Goal: Task Accomplishment & Management: Use online tool/utility

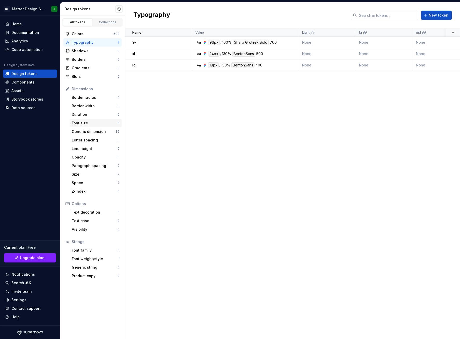
click at [95, 121] on div "Font size" at bounding box center [95, 123] width 46 height 5
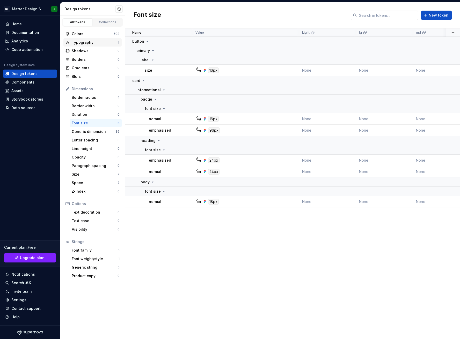
click at [90, 40] on div "Typography" at bounding box center [95, 42] width 46 height 5
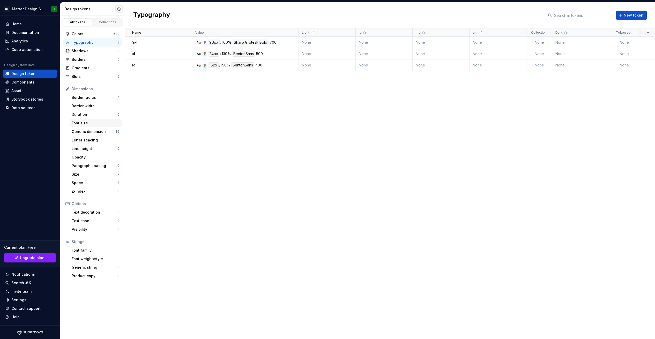
click at [87, 123] on div "Font size" at bounding box center [95, 123] width 46 height 5
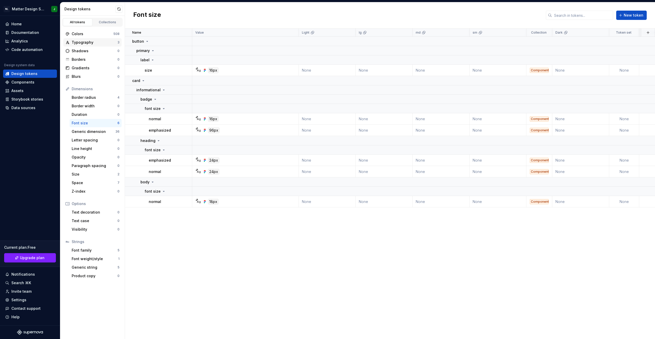
click at [88, 41] on div "Typography" at bounding box center [95, 42] width 46 height 5
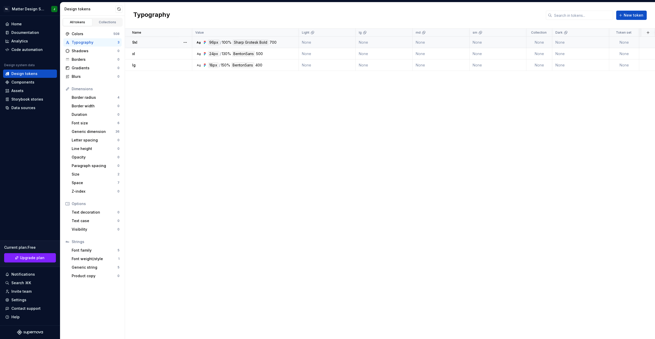
click at [417, 44] on td "None" at bounding box center [440, 42] width 57 height 11
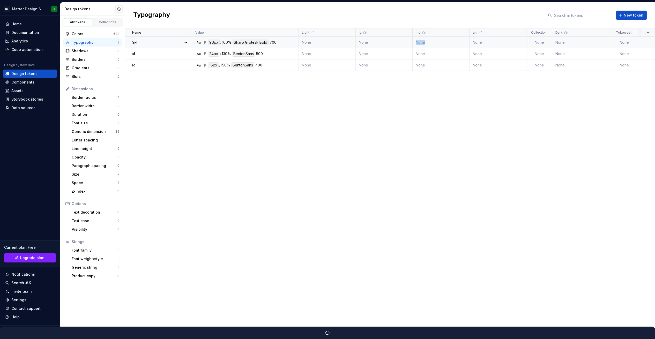
click at [420, 44] on td "None" at bounding box center [440, 42] width 57 height 11
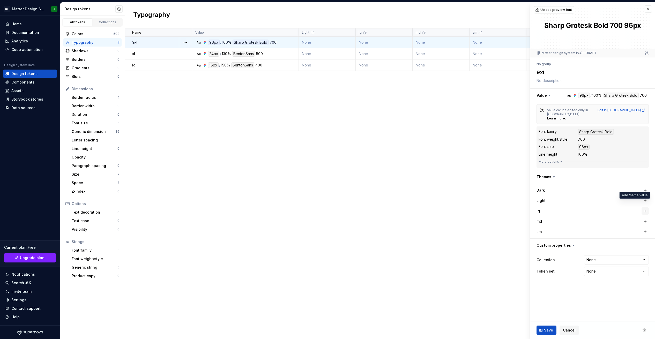
click at [459, 207] on button "button" at bounding box center [644, 210] width 7 height 7
click at [459, 218] on div "md" at bounding box center [592, 221] width 112 height 7
click at [459, 228] on button "button" at bounding box center [644, 231] width 7 height 7
click at [459, 218] on button "button" at bounding box center [644, 221] width 7 height 7
click at [459, 219] on icon "button" at bounding box center [634, 221] width 5 height 5
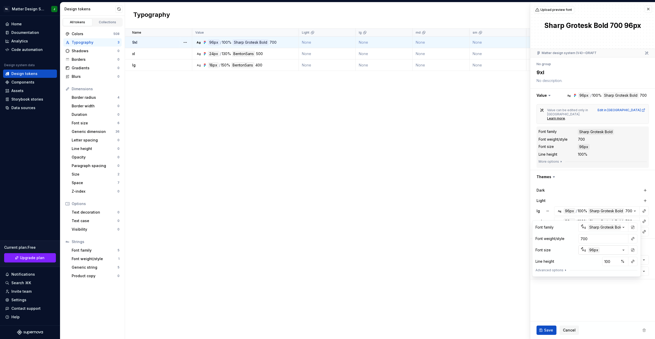
click at [459, 250] on icon "button" at bounding box center [623, 250] width 1 height 1
click at [398, 184] on html "NL Matter Design System J Home Documentation Analytics Code automation Design s…" at bounding box center [327, 169] width 655 height 339
click at [398, 184] on div "Name Value Light lg md sm Collection Dark Token set Description Last updated 9x…" at bounding box center [390, 183] width 530 height 311
click at [459, 329] on span "Cancel" at bounding box center [569, 330] width 13 height 5
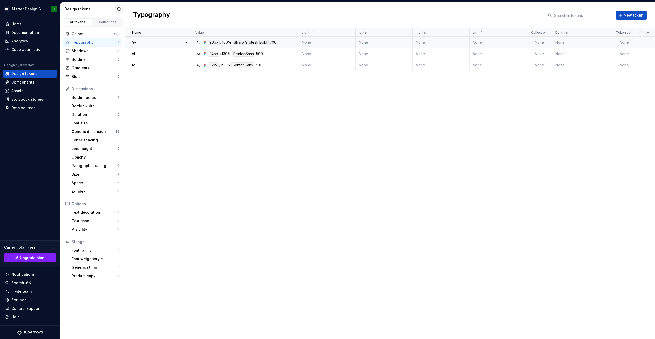
click at [416, 180] on div "Name Value Light lg md sm Collection Dark Token set Description Last updated 9x…" at bounding box center [390, 183] width 530 height 311
click at [334, 43] on td "None" at bounding box center [327, 42] width 57 height 11
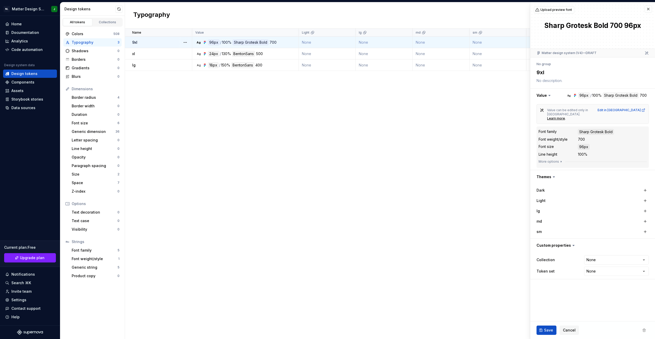
click at [387, 44] on td "None" at bounding box center [384, 42] width 57 height 11
click at [380, 44] on td "None" at bounding box center [384, 42] width 57 height 11
click at [459, 266] on html "NL Matter Design System J Home Documentation Analytics Code automation Design s…" at bounding box center [327, 169] width 655 height 339
click at [459, 252] on html "NL Matter Design System J Home Documentation Analytics Code automation Design s…" at bounding box center [327, 169] width 655 height 339
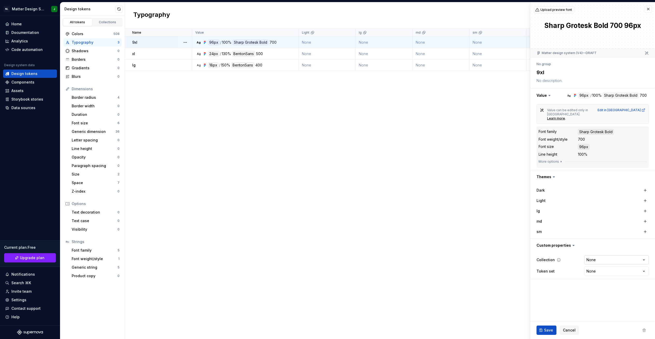
click at [459, 252] on html "NL Matter Design System J Home Documentation Analytics Code automation Design s…" at bounding box center [327, 169] width 655 height 339
click at [459, 296] on fieldset "Upload preview font Sharp Grotesk Bold 700 96px Matter design system (V4)—DRAFT…" at bounding box center [592, 170] width 125 height 337
click at [94, 139] on div "Letter spacing" at bounding box center [95, 140] width 46 height 5
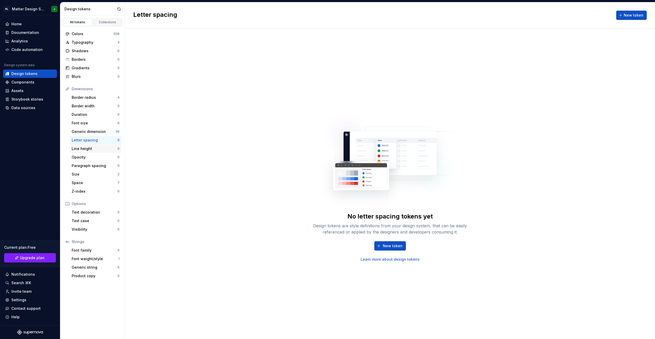
click at [90, 146] on div "Line height 0" at bounding box center [96, 149] width 52 height 8
click at [93, 122] on div "Font size" at bounding box center [95, 123] width 46 height 5
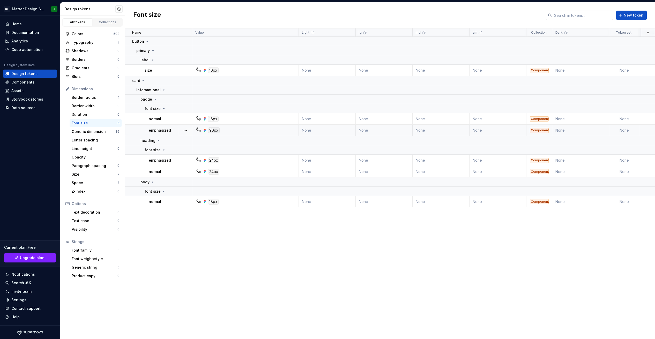
click at [371, 130] on td "None" at bounding box center [384, 130] width 57 height 11
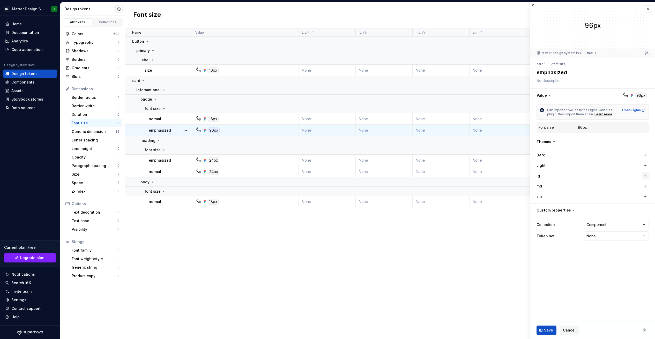
click at [459, 176] on button "button" at bounding box center [644, 175] width 7 height 7
click at [459, 184] on button "button" at bounding box center [644, 186] width 7 height 7
click at [459, 193] on button "button" at bounding box center [644, 196] width 7 height 7
click at [459, 328] on span "Save" at bounding box center [548, 330] width 9 height 5
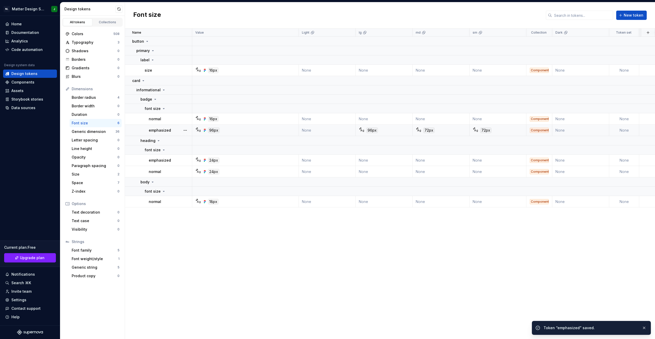
click at [406, 289] on div "Name Value Light lg md sm Collection Dark Token set Description Last updated bu…" at bounding box center [390, 183] width 530 height 311
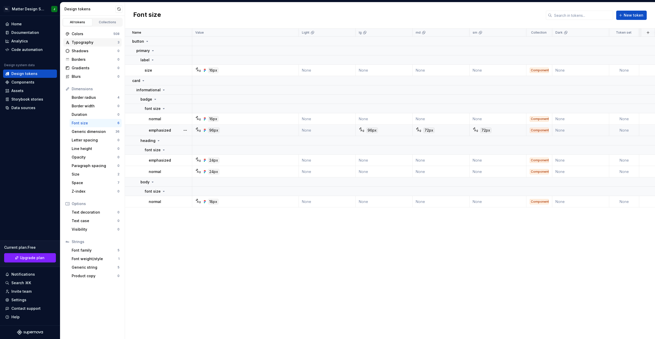
click at [103, 43] on div "Typography" at bounding box center [95, 42] width 46 height 5
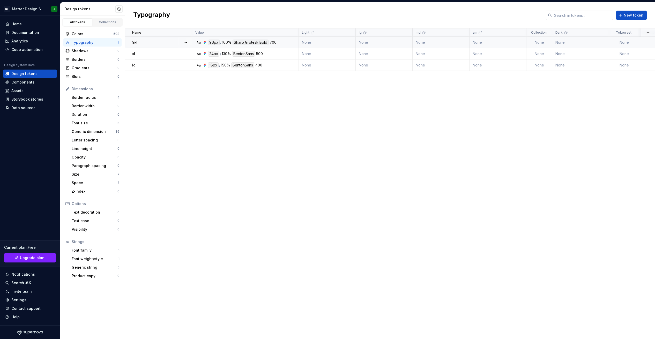
click at [378, 42] on td "None" at bounding box center [384, 42] width 57 height 11
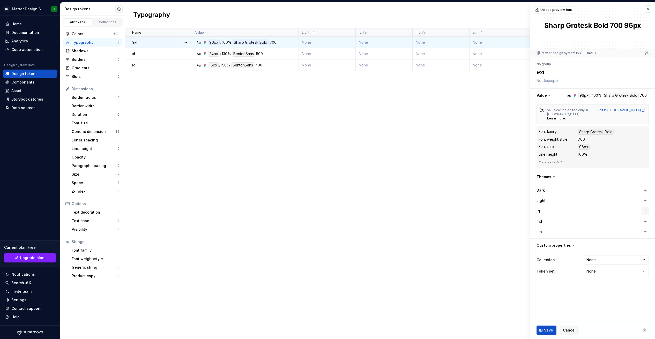
click at [459, 207] on button "button" at bounding box center [644, 210] width 7 height 7
click at [459, 218] on button "button" at bounding box center [644, 221] width 7 height 7
click at [459, 228] on button "button" at bounding box center [644, 231] width 7 height 7
click at [459, 330] on span "Save" at bounding box center [548, 330] width 9 height 5
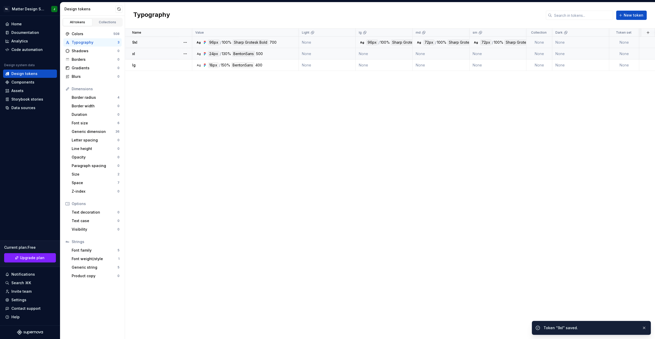
click at [404, 54] on td "None" at bounding box center [384, 53] width 57 height 11
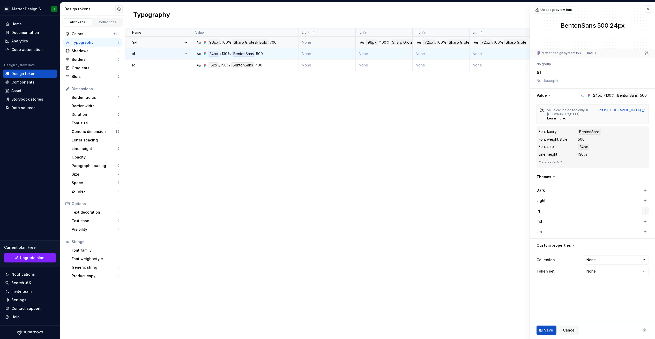
click at [459, 207] on button "button" at bounding box center [644, 210] width 7 height 7
click at [459, 218] on button "button" at bounding box center [644, 221] width 7 height 7
click at [459, 228] on button "button" at bounding box center [644, 231] width 7 height 7
click at [459, 330] on span "Save" at bounding box center [548, 330] width 9 height 5
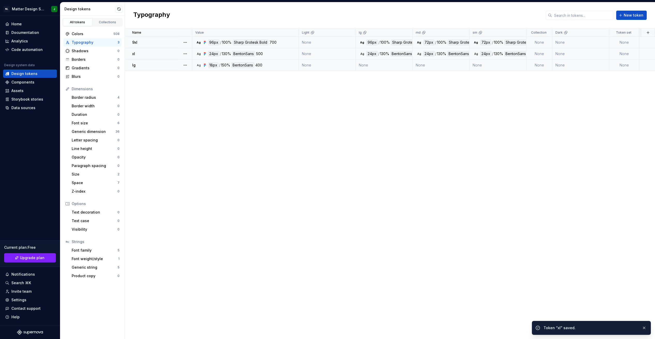
click at [399, 70] on td "None" at bounding box center [384, 64] width 57 height 11
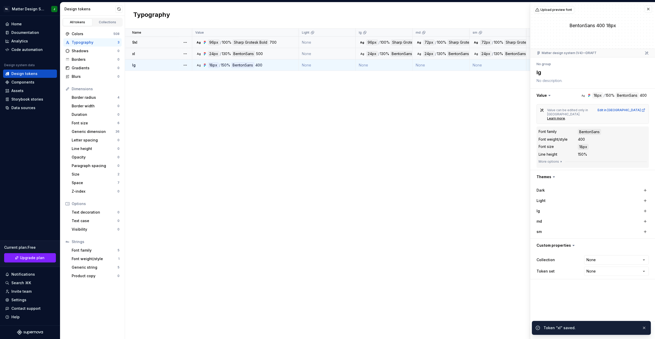
click at [399, 65] on td "None" at bounding box center [384, 64] width 57 height 11
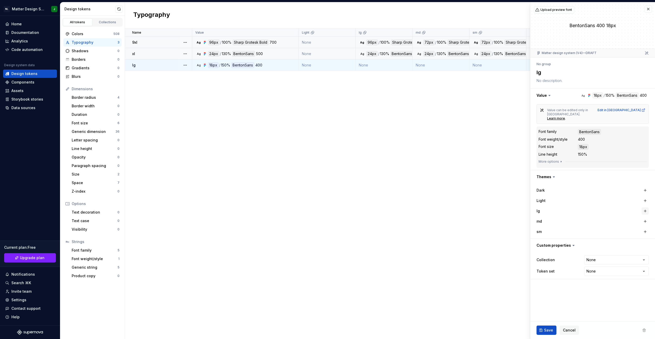
click at [459, 207] on button "button" at bounding box center [644, 210] width 7 height 7
click at [459, 218] on button "button" at bounding box center [644, 221] width 7 height 7
click at [459, 228] on button "button" at bounding box center [644, 231] width 7 height 7
click at [459, 331] on span "Save" at bounding box center [548, 330] width 9 height 5
type textarea "*"
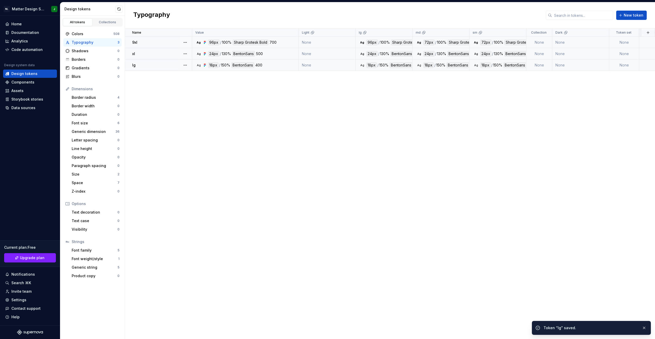
click at [441, 187] on div "Name Value Light lg md sm Collection Dark Token set Description Last updated 9x…" at bounding box center [390, 183] width 530 height 311
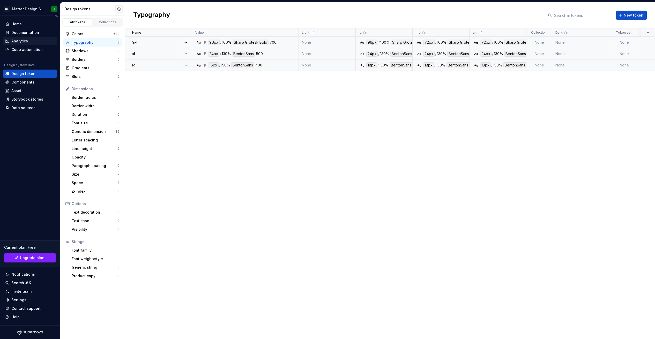
click at [33, 38] on div "Analytics" at bounding box center [30, 41] width 54 height 8
click at [32, 46] on div "Code automation" at bounding box center [30, 50] width 54 height 8
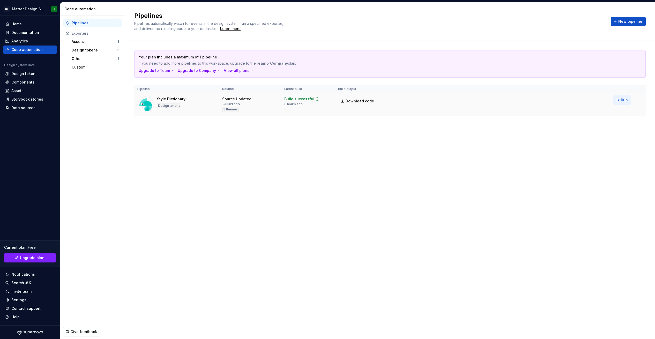
click at [459, 98] on button "Run" at bounding box center [622, 99] width 18 height 9
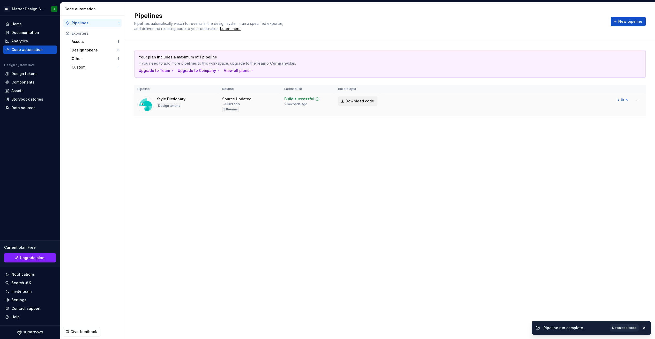
click at [368, 101] on span "Download code" at bounding box center [360, 101] width 28 height 5
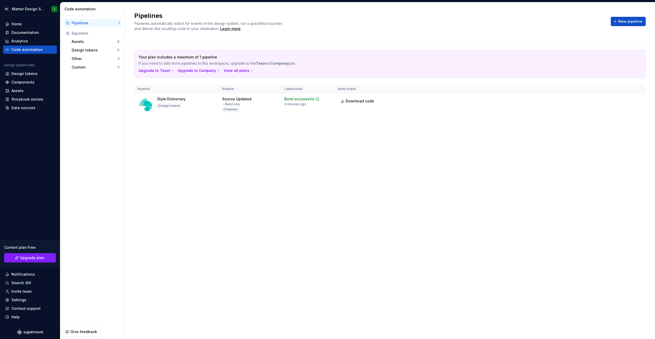
click at [93, 23] on div "Pipelines" at bounding box center [95, 22] width 47 height 5
click at [95, 22] on div "Pipelines" at bounding box center [95, 22] width 47 height 5
click at [107, 23] on div "Pipelines" at bounding box center [95, 22] width 47 height 5
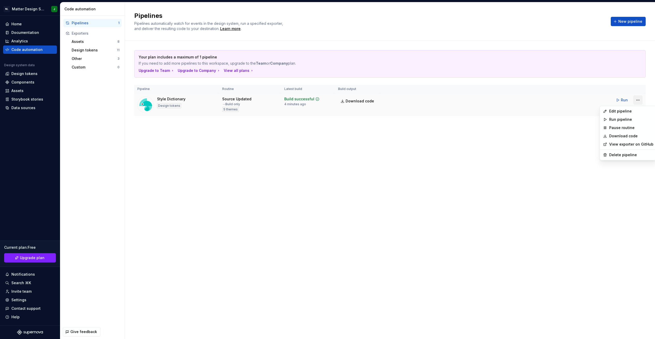
click at [459, 101] on html "NL Matter Design System J Home Documentation Analytics Code automation Design s…" at bounding box center [327, 169] width 655 height 339
click at [459, 111] on div "Edit pipeline" at bounding box center [631, 111] width 44 height 5
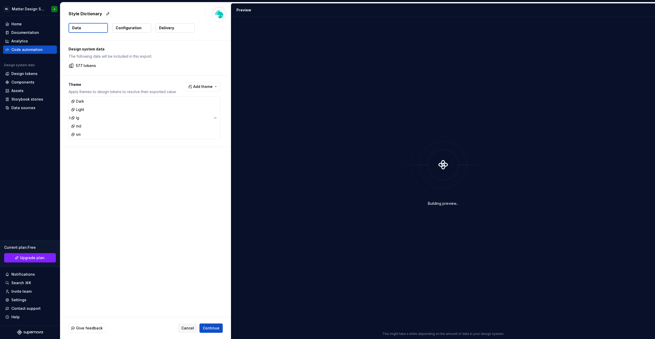
click at [85, 119] on div "lg" at bounding box center [144, 117] width 149 height 7
click at [132, 24] on button "Configuration" at bounding box center [131, 27] width 39 height 9
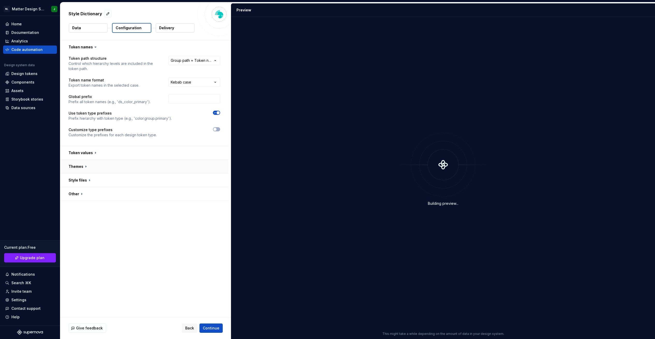
click at [154, 166] on button "button" at bounding box center [144, 166] width 168 height 13
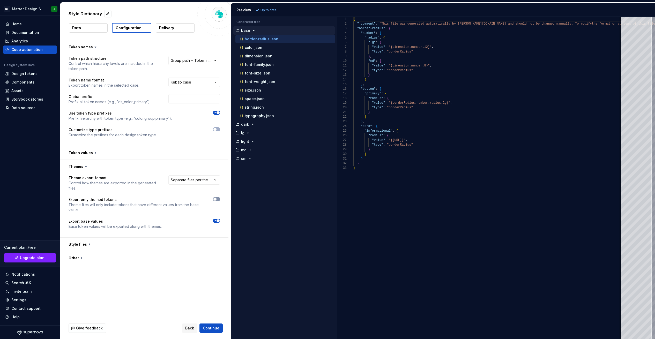
click at [220, 199] on button "button" at bounding box center [216, 199] width 7 height 4
click at [215, 329] on span "Continue" at bounding box center [211, 328] width 17 height 5
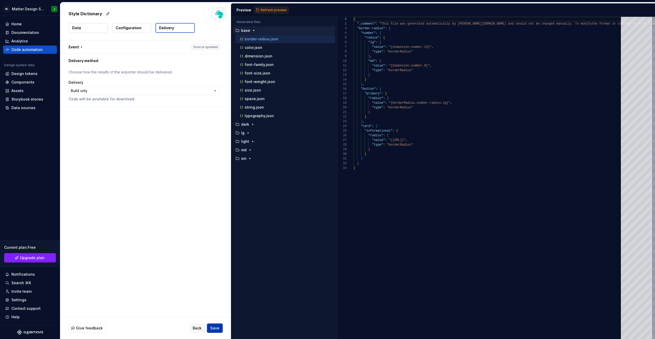
click at [216, 329] on span "Save" at bounding box center [214, 328] width 9 height 5
click at [261, 9] on span "Refresh preview" at bounding box center [274, 10] width 26 height 4
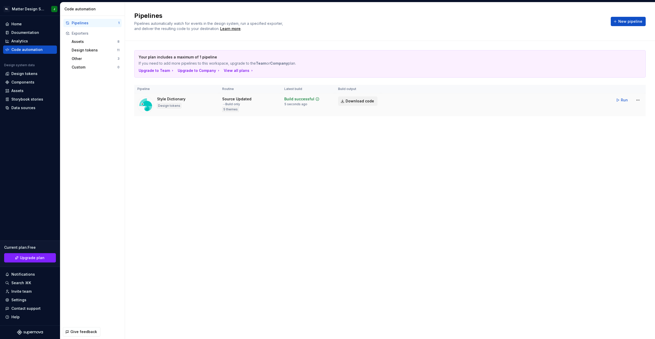
click at [357, 99] on span "Download code" at bounding box center [360, 101] width 28 height 5
click at [459, 100] on html "NL Matter Design System J Home Documentation Analytics Code automation Design s…" at bounding box center [327, 169] width 655 height 339
click at [459, 113] on div "Edit pipeline" at bounding box center [631, 111] width 44 height 5
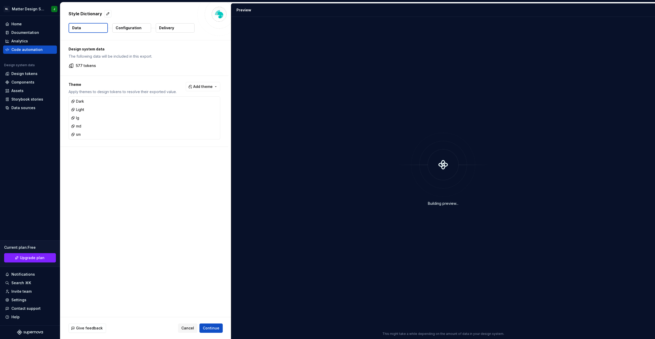
click at [161, 25] on button "Delivery" at bounding box center [175, 27] width 39 height 9
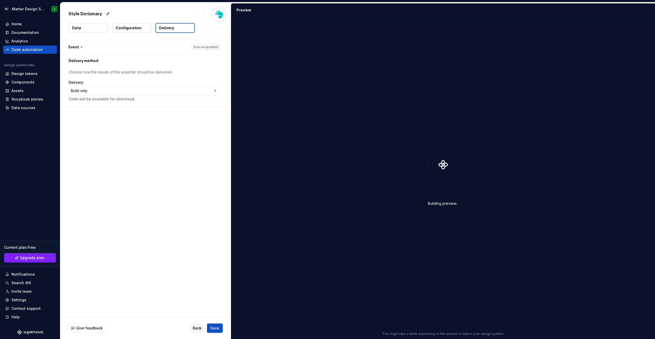
click at [134, 25] on p "Configuration" at bounding box center [129, 27] width 26 height 5
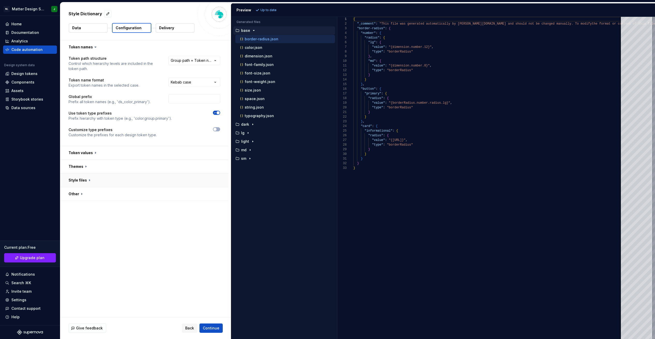
click at [122, 178] on button "button" at bounding box center [144, 180] width 168 height 13
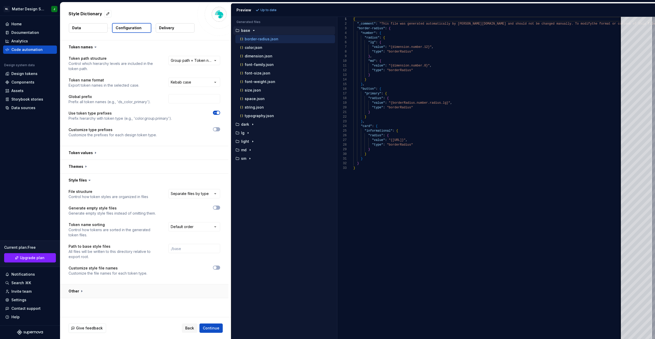
click at [97, 289] on button "button" at bounding box center [144, 290] width 168 height 13
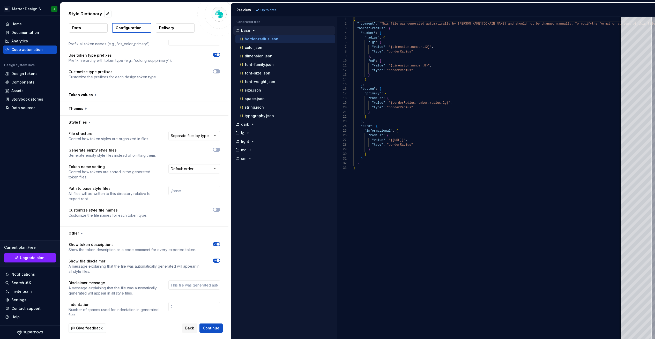
scroll to position [57, 0]
click at [189, 136] on html "**********" at bounding box center [327, 169] width 655 height 339
click at [163, 120] on html "**********" at bounding box center [327, 169] width 655 height 339
click at [156, 107] on button "button" at bounding box center [144, 109] width 168 height 13
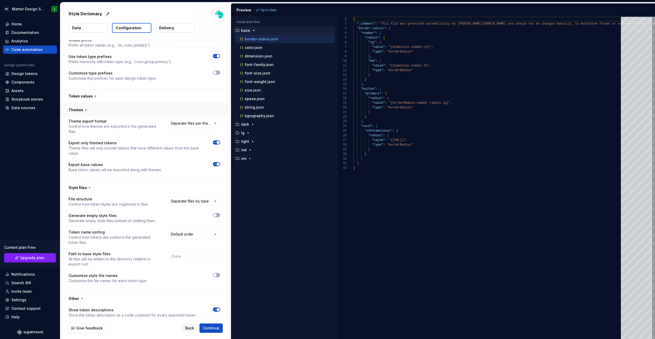
click at [155, 109] on button "button" at bounding box center [144, 109] width 168 height 13
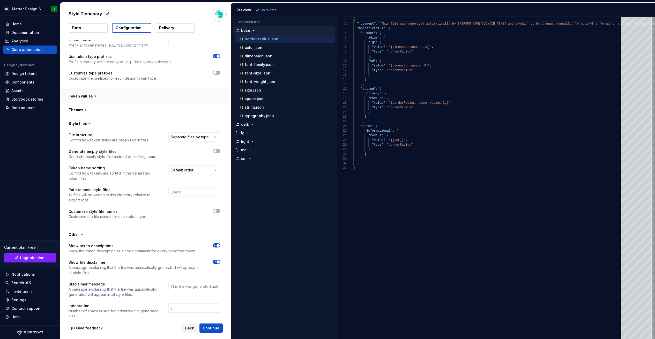
click at [154, 102] on button "button" at bounding box center [144, 95] width 168 height 13
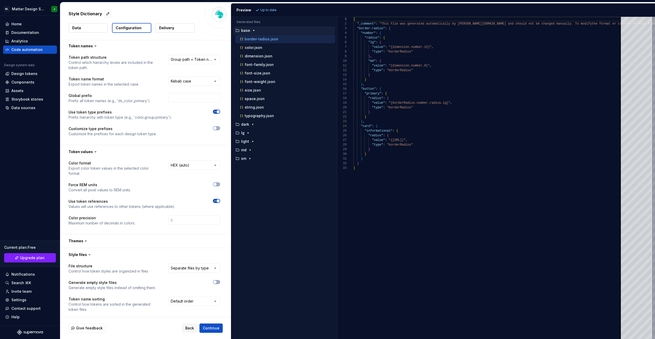
scroll to position [0, 0]
click at [243, 158] on p "sm" at bounding box center [243, 158] width 5 height 4
click at [261, 206] on div "typography.json" at bounding box center [285, 210] width 100 height 8
click at [260, 209] on p "typography.json" at bounding box center [259, 210] width 29 height 4
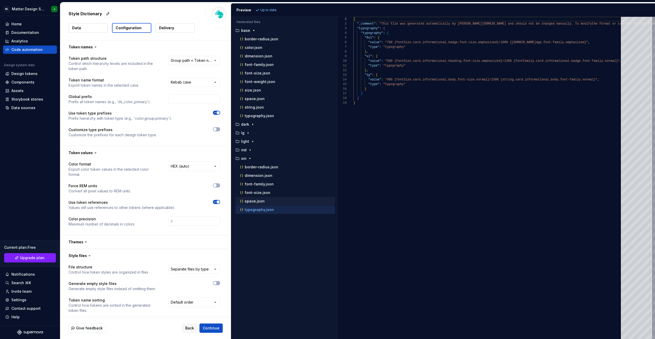
click at [259, 199] on div "space.json" at bounding box center [287, 201] width 96 height 5
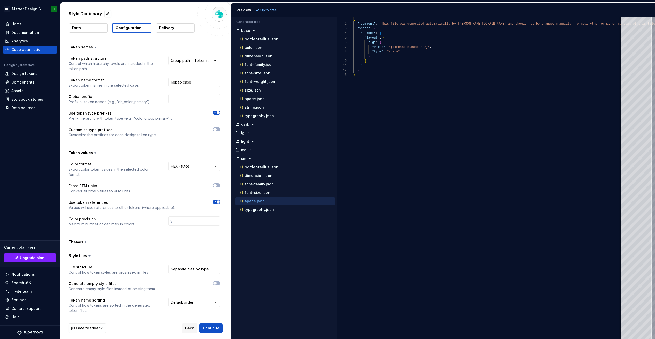
scroll to position [47, 0]
click at [260, 192] on p "font-size.json" at bounding box center [258, 193] width 26 height 4
click at [265, 148] on div "md" at bounding box center [284, 150] width 101 height 4
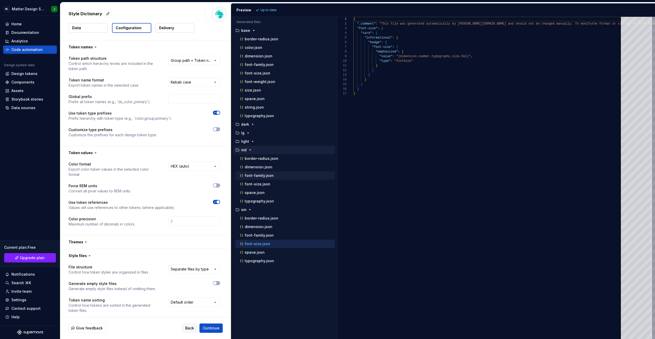
click at [271, 175] on p "font-family.json" at bounding box center [259, 176] width 29 height 4
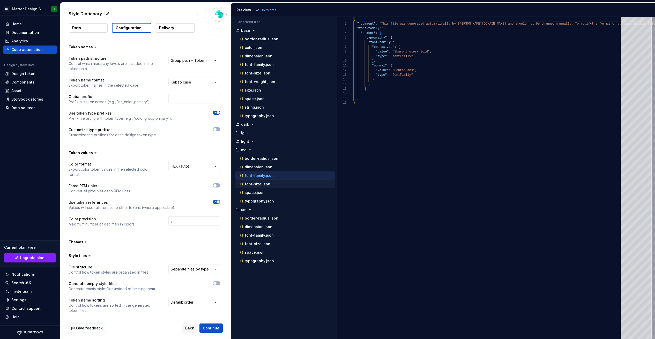
click at [273, 182] on div "font-size.json" at bounding box center [287, 184] width 96 height 5
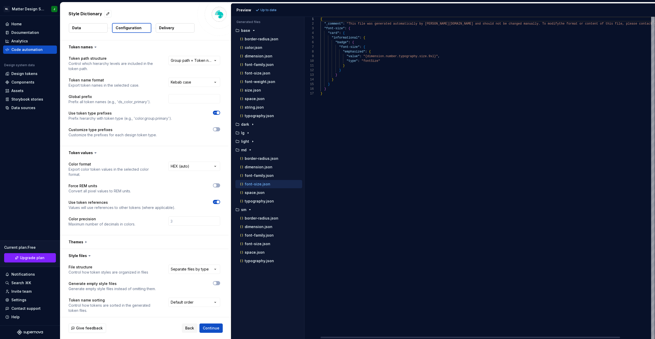
click at [304, 119] on div "Generated files Accessibility guide for tree . Navigate the tree with the arrow…" at bounding box center [443, 178] width 424 height 322
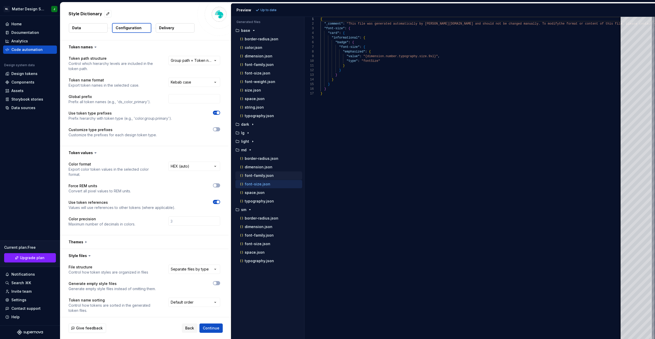
click at [268, 177] on p "font-family.json" at bounding box center [259, 176] width 29 height 4
click at [266, 168] on p "dimension.json" at bounding box center [259, 167] width 28 height 4
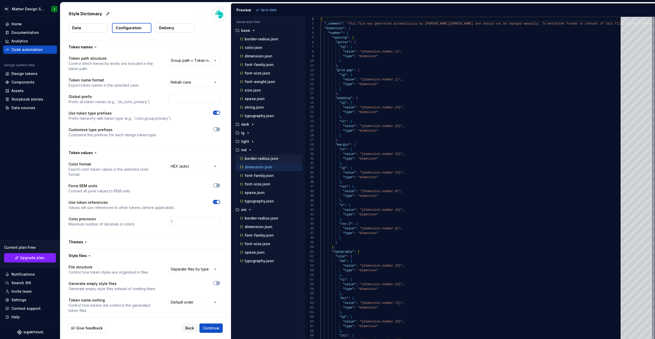
click at [265, 157] on p "border-radius.json" at bounding box center [262, 158] width 34 height 4
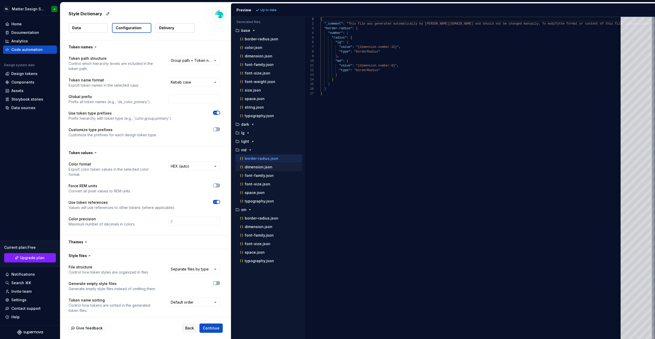
click at [262, 166] on p "dimension.json" at bounding box center [259, 167] width 28 height 4
type textarea "**********"
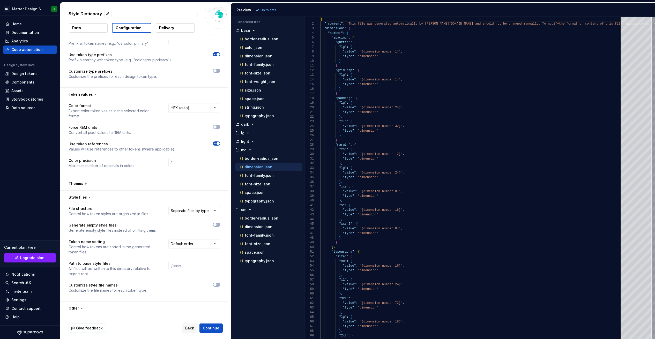
scroll to position [137, 0]
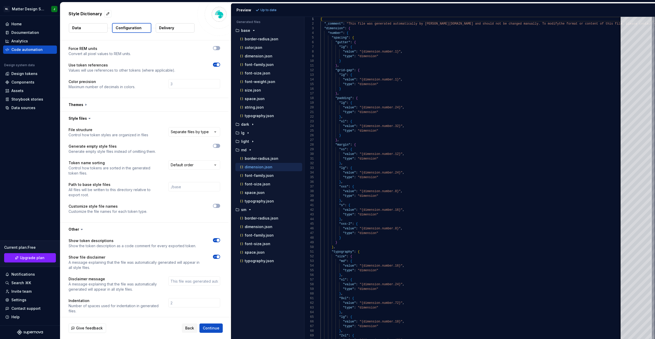
click at [90, 27] on button "Data" at bounding box center [88, 27] width 39 height 9
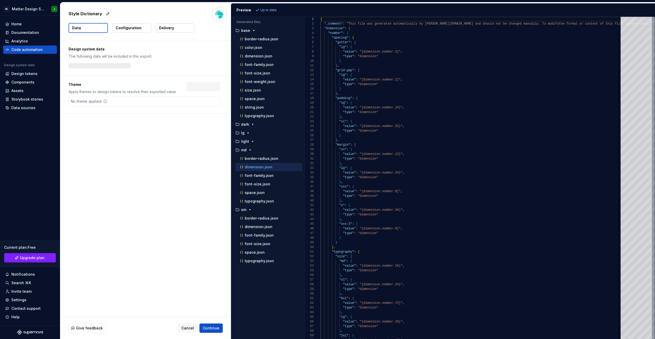
click at [90, 27] on button "Data" at bounding box center [88, 28] width 39 height 10
click at [127, 29] on p "Configuration" at bounding box center [129, 27] width 26 height 5
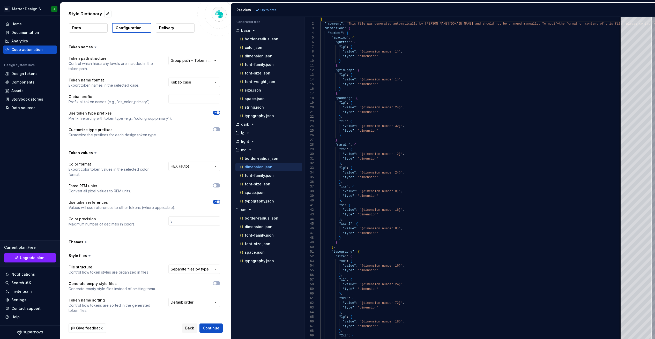
scroll to position [137, 0]
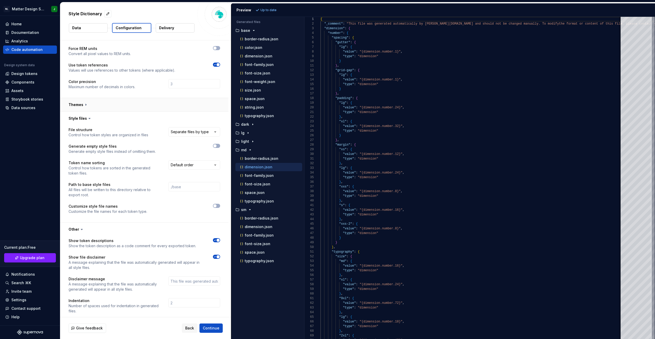
click at [86, 99] on button "button" at bounding box center [144, 104] width 168 height 13
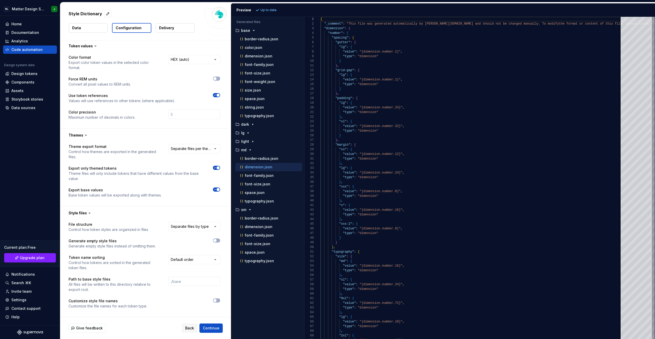
scroll to position [110, 0]
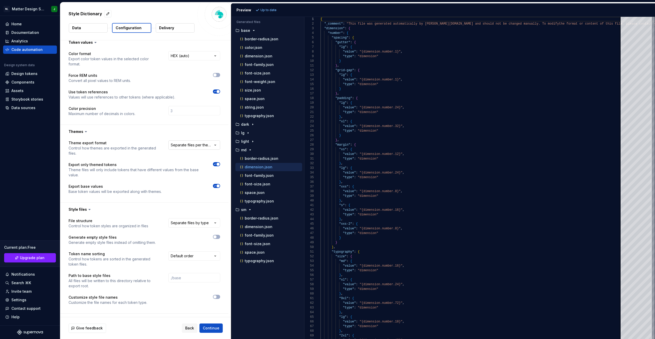
click at [213, 142] on html "**********" at bounding box center [327, 169] width 655 height 339
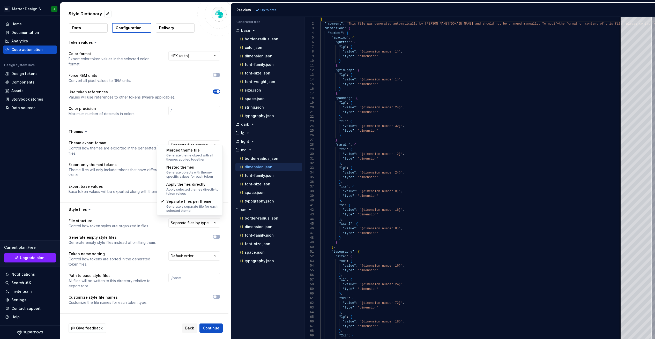
click at [188, 122] on html "**********" at bounding box center [327, 169] width 655 height 339
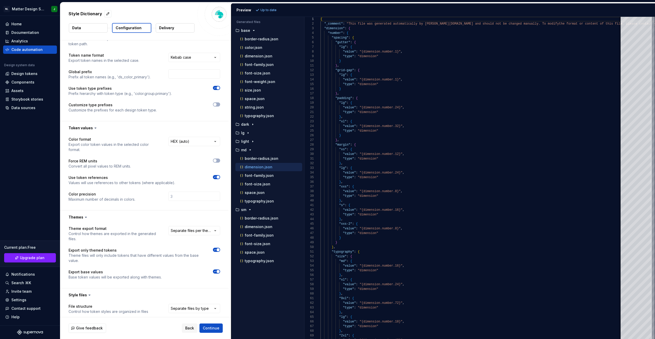
scroll to position [26, 0]
click at [200, 226] on html "**********" at bounding box center [327, 169] width 655 height 339
click at [208, 326] on span "Continue" at bounding box center [211, 328] width 17 height 5
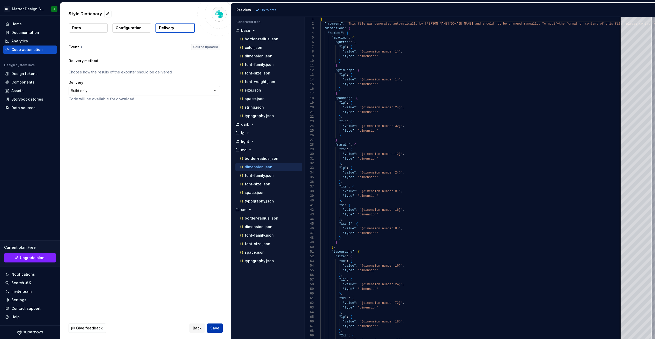
click at [215, 326] on span "Save" at bounding box center [214, 328] width 9 height 5
